Goal: Task Accomplishment & Management: Manage account settings

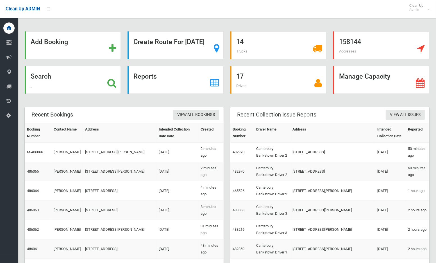
click at [51, 78] on strong "Search" at bounding box center [41, 76] width 20 height 8
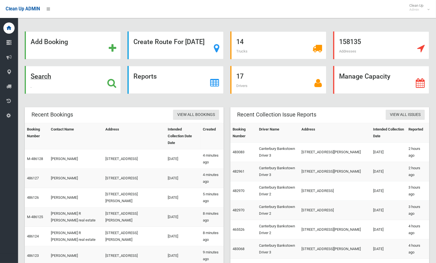
click at [51, 75] on strong "Search" at bounding box center [41, 76] width 20 height 8
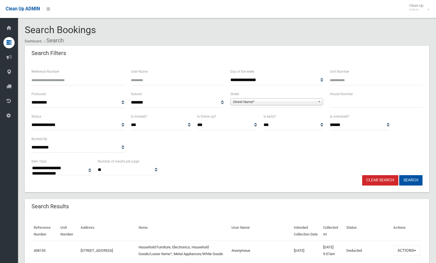
select select
click at [340, 104] on input "text" at bounding box center [375, 102] width 93 height 10
type input "***"
click at [308, 100] on span "Street Name*" at bounding box center [274, 101] width 83 height 7
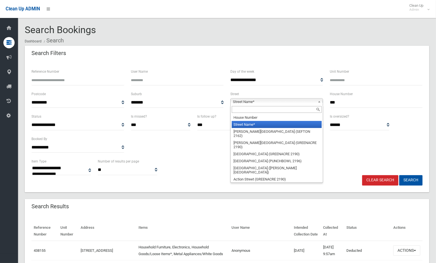
click at [305, 109] on input "text" at bounding box center [277, 109] width 90 height 7
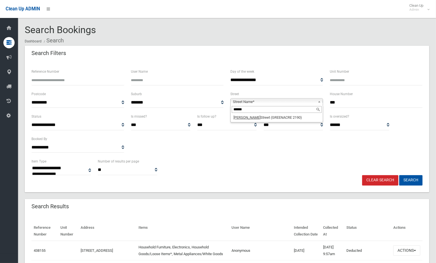
type input "******"
click at [297, 118] on li "Wilbur Street (GREENACRE 2190)" at bounding box center [277, 117] width 90 height 7
click at [410, 180] on button "Search" at bounding box center [410, 180] width 23 height 10
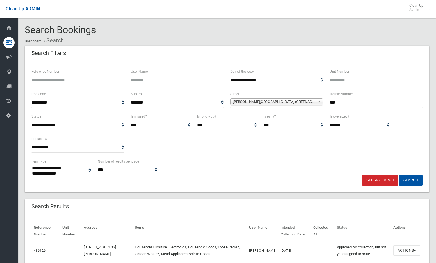
select select
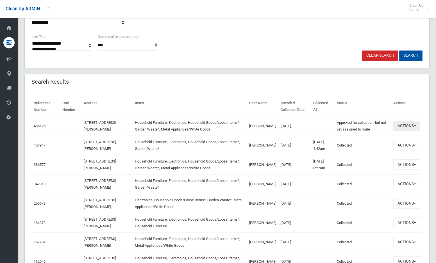
click at [409, 123] on button "Actions" at bounding box center [406, 126] width 27 height 10
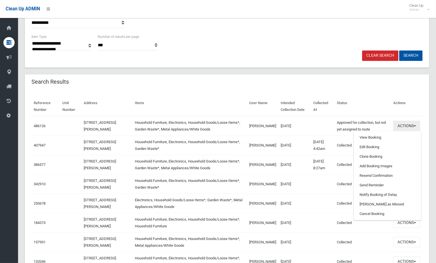
click at [410, 126] on button "Actions" at bounding box center [406, 126] width 27 height 10
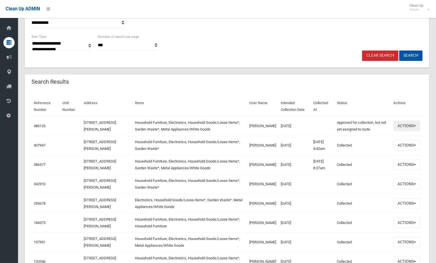
click at [410, 125] on button "Actions" at bounding box center [406, 126] width 27 height 10
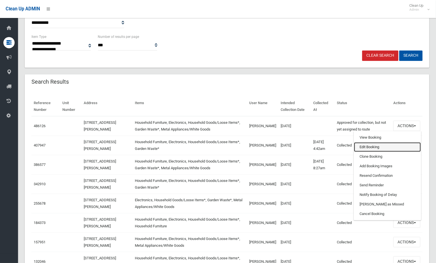
click at [366, 145] on link "Edit Booking" at bounding box center [387, 147] width 67 height 10
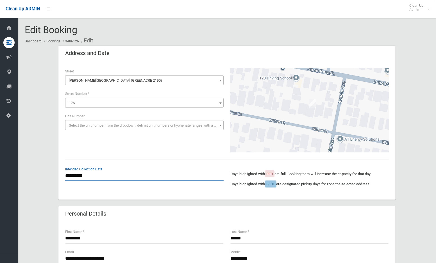
click at [78, 173] on input "**********" at bounding box center [144, 176] width 158 height 10
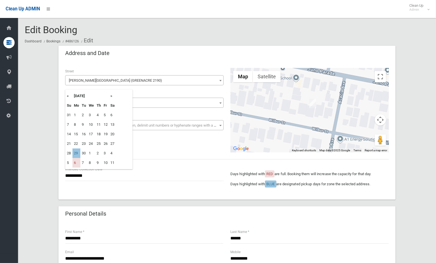
click at [112, 97] on th "»" at bounding box center [112, 96] width 7 height 10
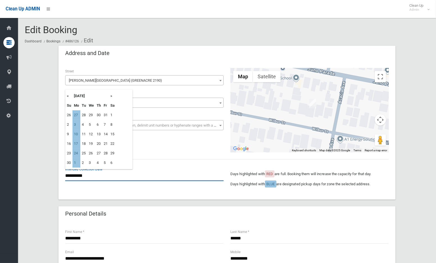
scroll to position [31, 0]
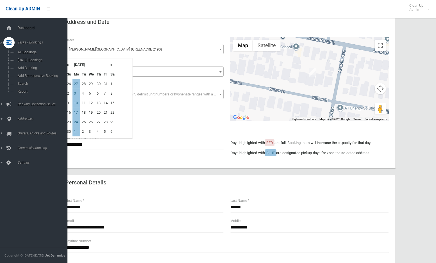
click at [128, 107] on div "« [DATE] » Su Mo Tu We Th Fr Sa 26 27 28 29 30 31 1 2 3 4 5 6 7 8 9 10 11 12 13…" at bounding box center [98, 98] width 67 height 76
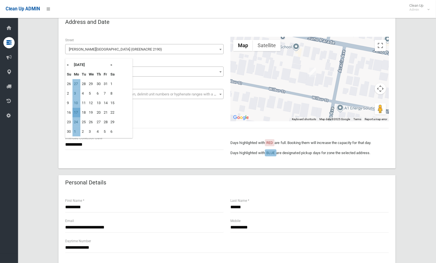
click at [74, 113] on td "17" at bounding box center [76, 113] width 8 height 10
type input "**********"
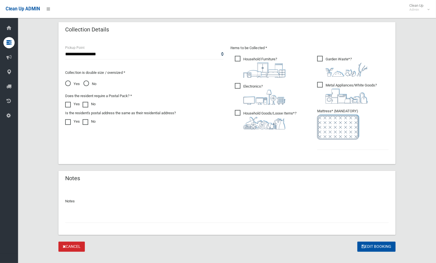
scroll to position [289, 0]
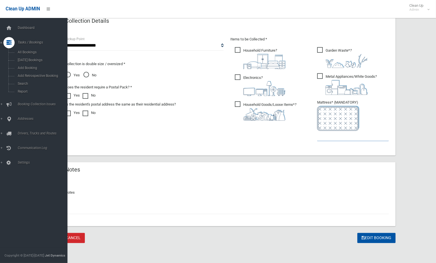
click at [339, 138] on input "text" at bounding box center [353, 136] width 72 height 10
type input "*"
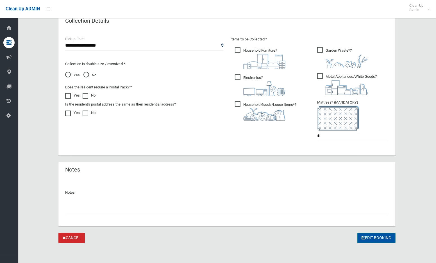
click at [359, 241] on button "Edit Booking" at bounding box center [376, 238] width 38 height 10
click at [373, 235] on div "Edit Booking" at bounding box center [376, 238] width 38 height 10
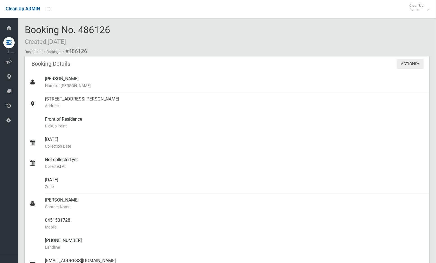
click at [403, 63] on button "Actions" at bounding box center [409, 64] width 27 height 10
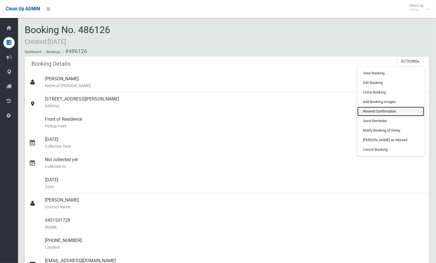
click at [380, 110] on link "Resend Confirmation" at bounding box center [390, 112] width 67 height 10
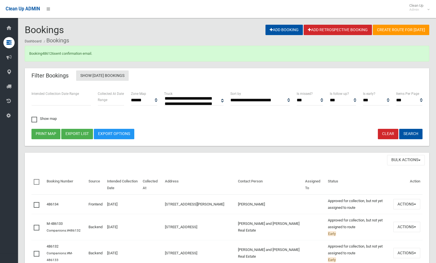
select select
click at [194, 36] on ol "Dashboard Bookings" at bounding box center [227, 40] width 404 height 10
